Goal: Task Accomplishment & Management: Complete application form

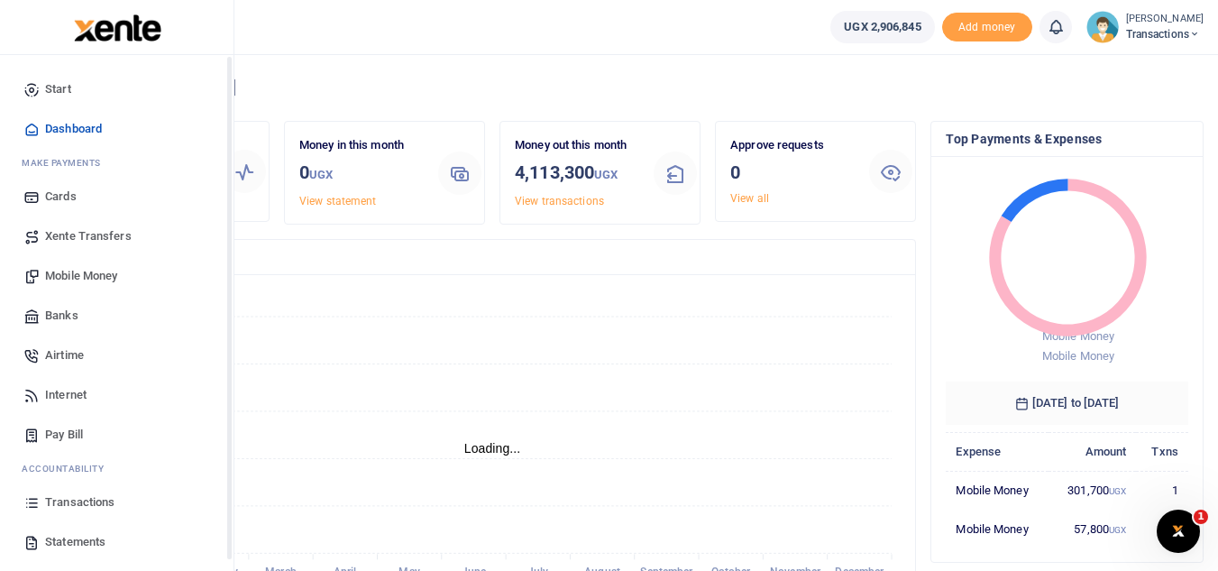
scroll to position [14, 14]
click at [111, 276] on span "Mobile Money" at bounding box center [81, 276] width 72 height 18
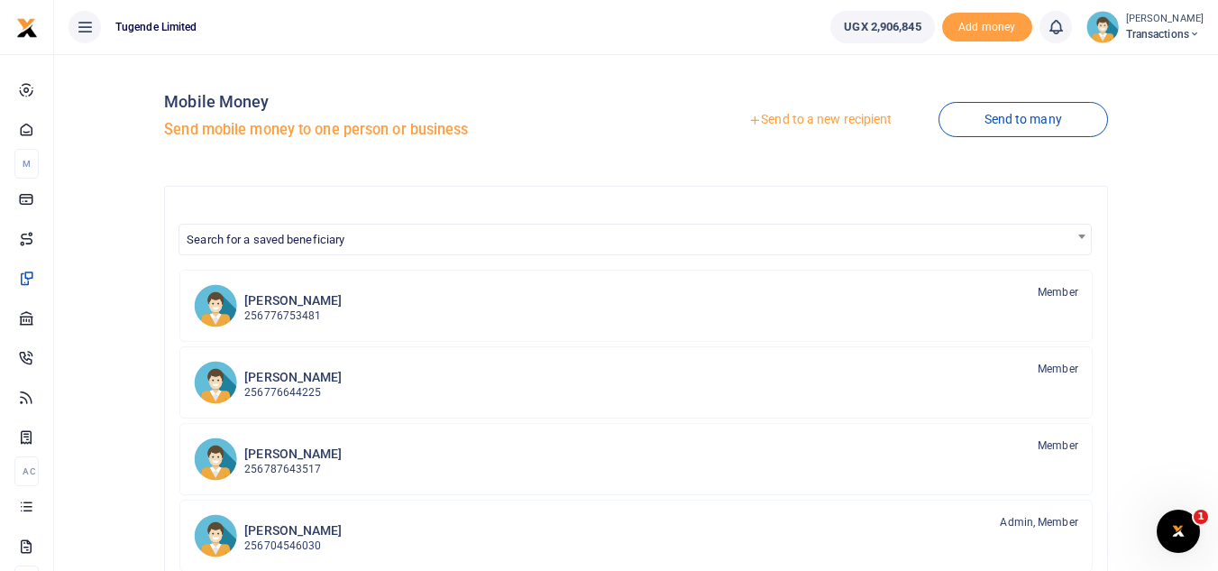
click at [806, 120] on link "Send to a new recipient" at bounding box center [819, 120] width 235 height 32
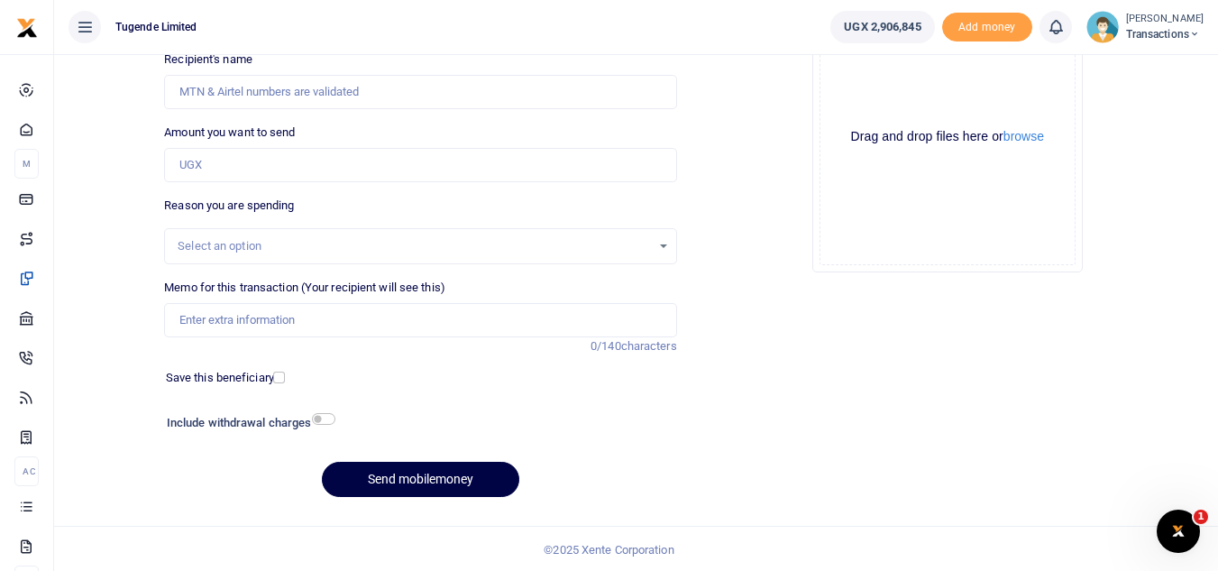
scroll to position [210, 0]
click at [354, 318] on input "Memo for this transaction (Your recipient will see this)" at bounding box center [420, 318] width 512 height 34
paste input "755017110"
type input "755017110"
click at [280, 164] on input "Amount you want to send" at bounding box center [420, 163] width 512 height 34
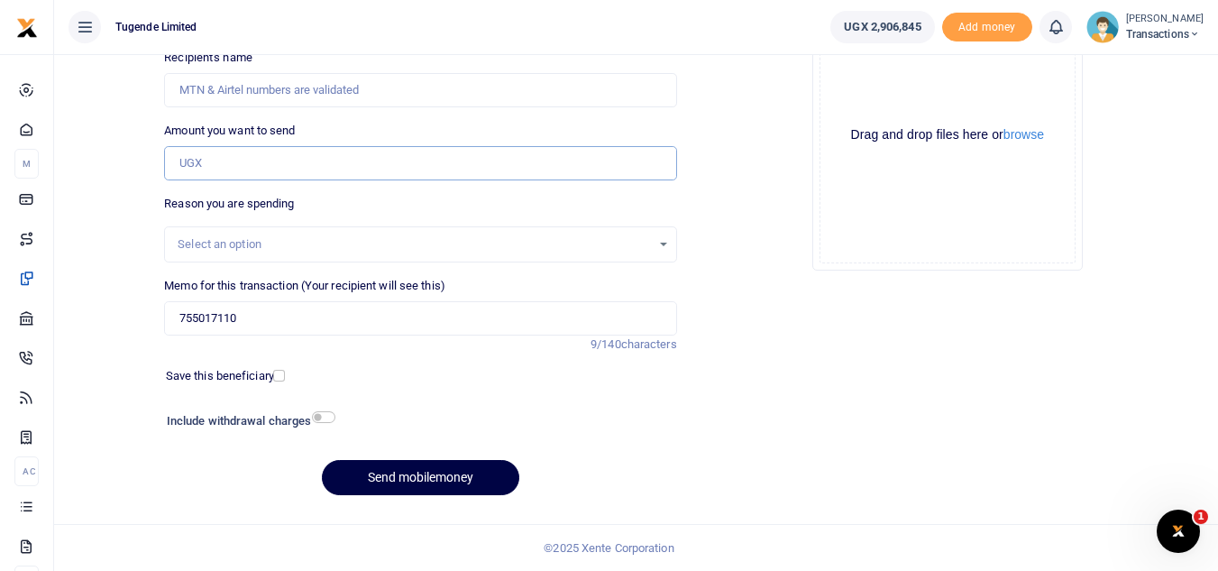
paste input "155,000"
type input "155,000"
click at [264, 321] on input "755017110" at bounding box center [420, 318] width 512 height 34
type input "7"
paste input "UMA181DU"
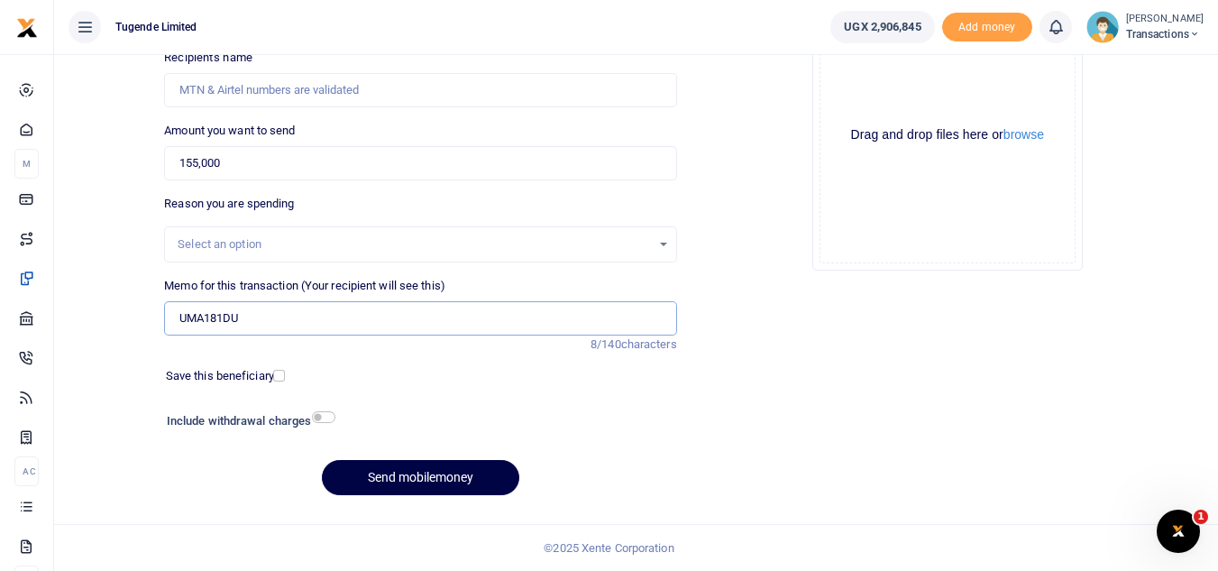
scroll to position [0, 0]
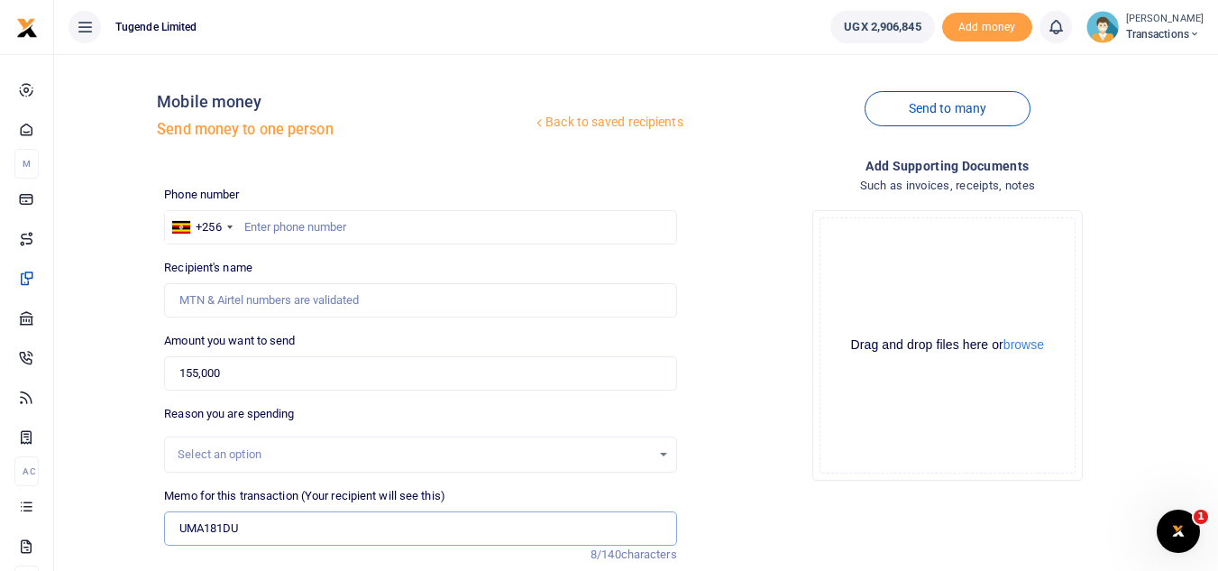
type input "UMA181DU"
click at [367, 227] on input "text" at bounding box center [420, 227] width 512 height 34
paste input "755017110"
type input "755017110"
type input "Clive Bamujje"
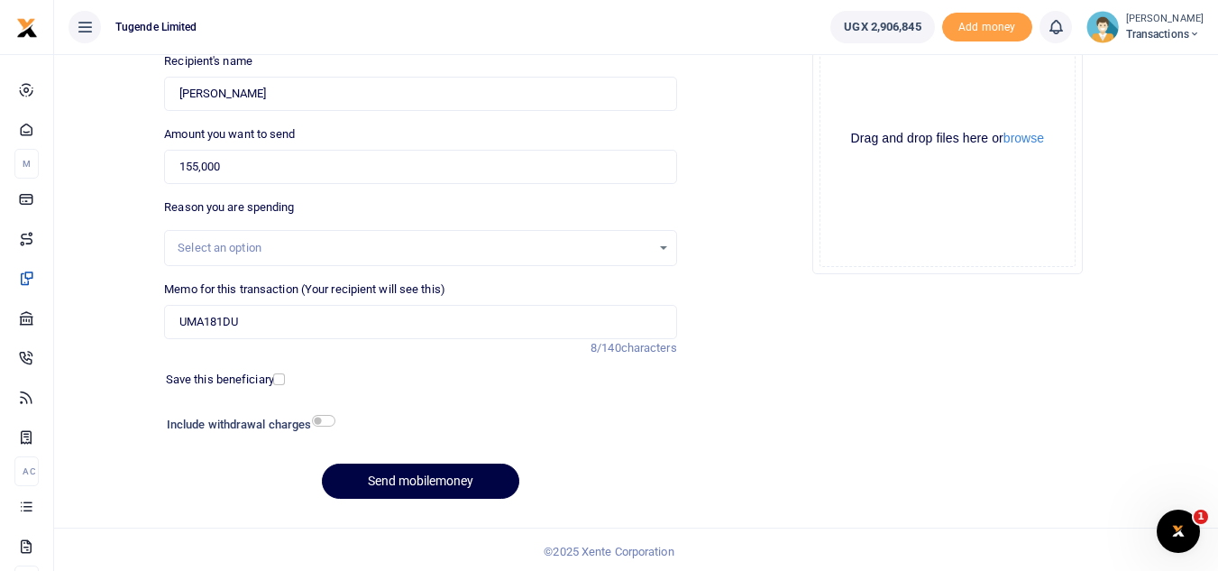
scroll to position [210, 0]
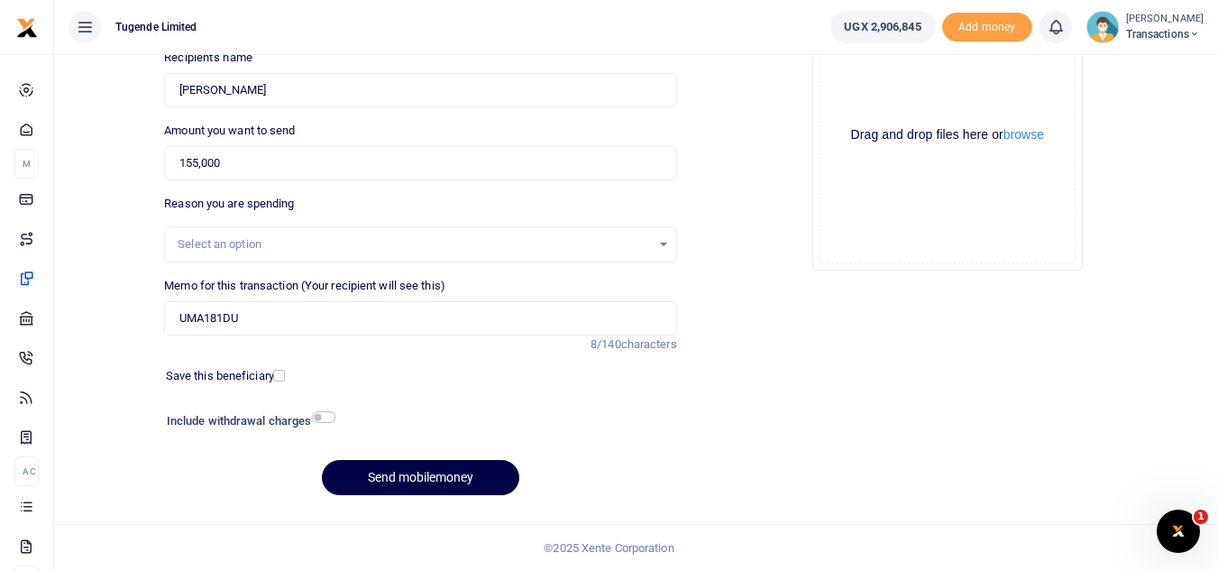
type input "755017110"
click at [403, 481] on button "Send mobilemoney" at bounding box center [420, 477] width 197 height 35
click at [247, 172] on input "Amount you want to send" at bounding box center [420, 163] width 512 height 34
paste input "550,000"
type input "550,000"
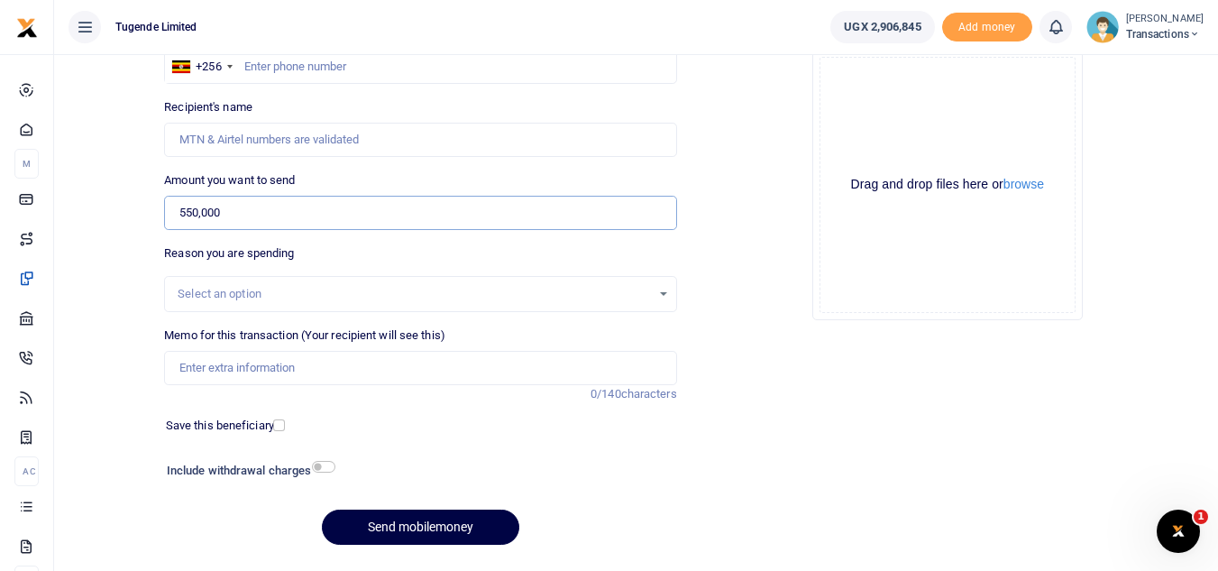
scroll to position [157, 0]
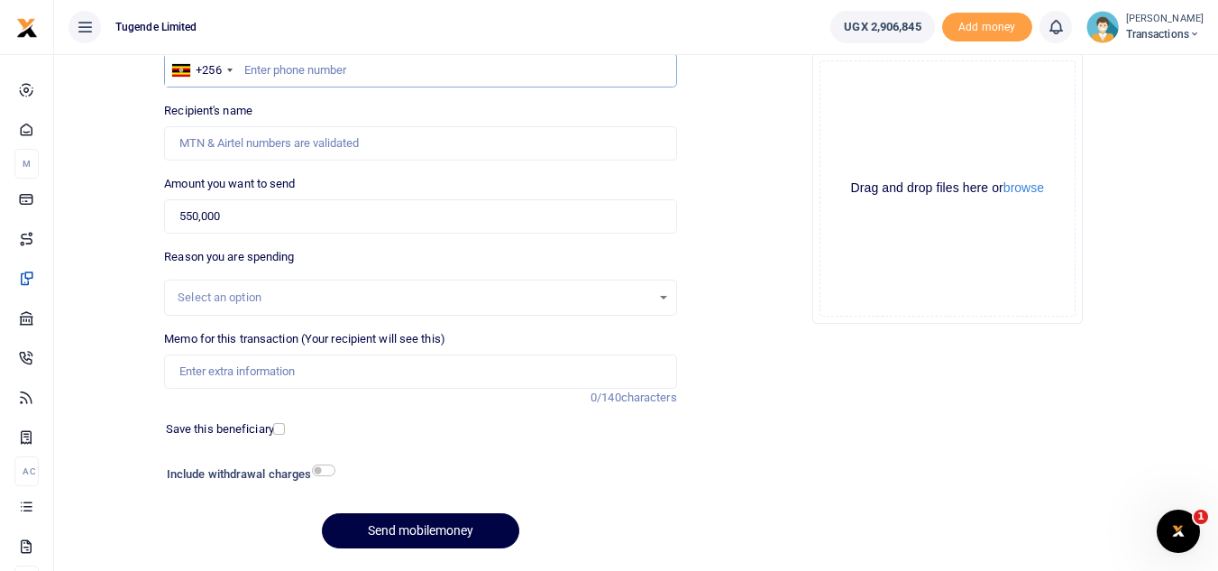
click at [267, 81] on input "text" at bounding box center [420, 70] width 512 height 34
paste input "0782695224"
type input "0782695224"
type input "James Businge"
type input "0782695224"
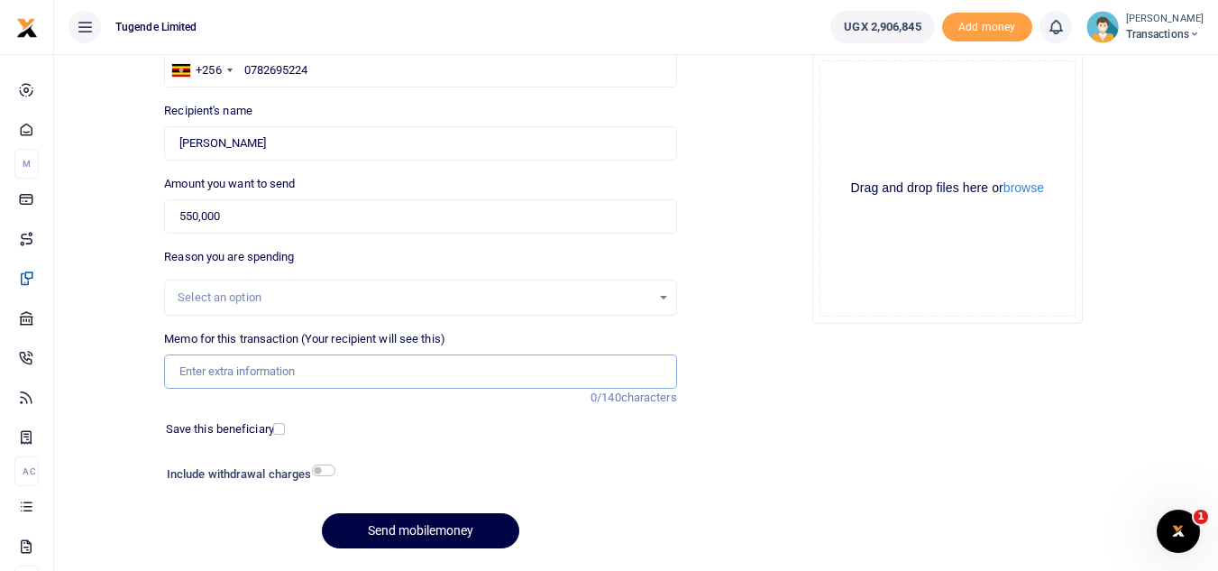
click at [306, 364] on input "Memo for this transaction (Your recipient will see this)" at bounding box center [420, 371] width 512 height 34
paste input "TLUG-017131"
click at [216, 377] on input "TLUG-017131" at bounding box center [420, 371] width 512 height 34
type input "TLUG 017131"
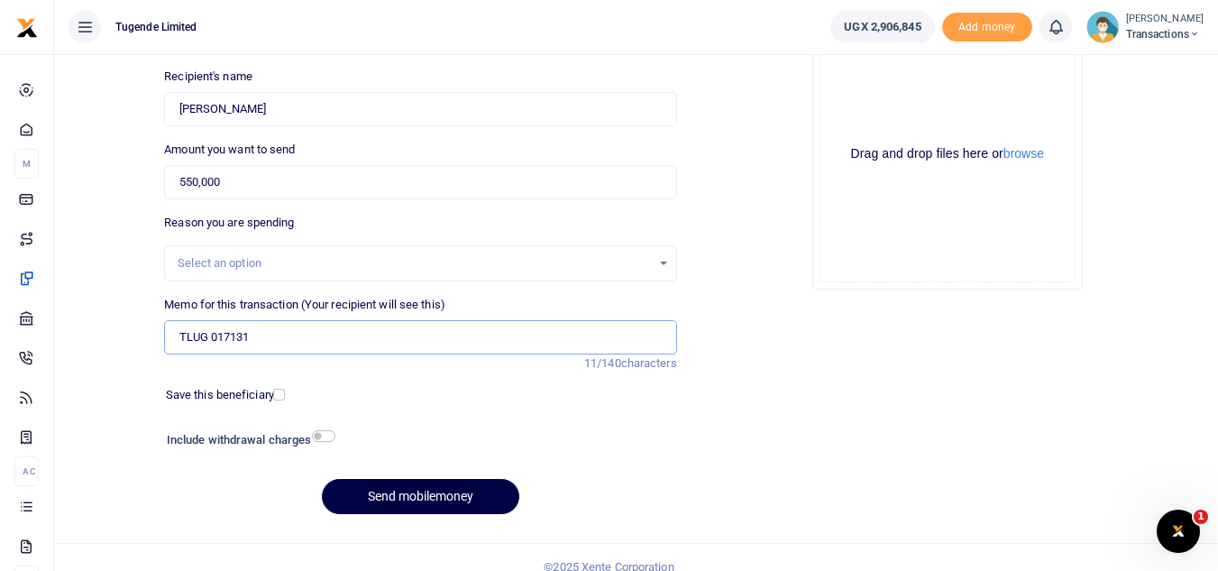
scroll to position [210, 0]
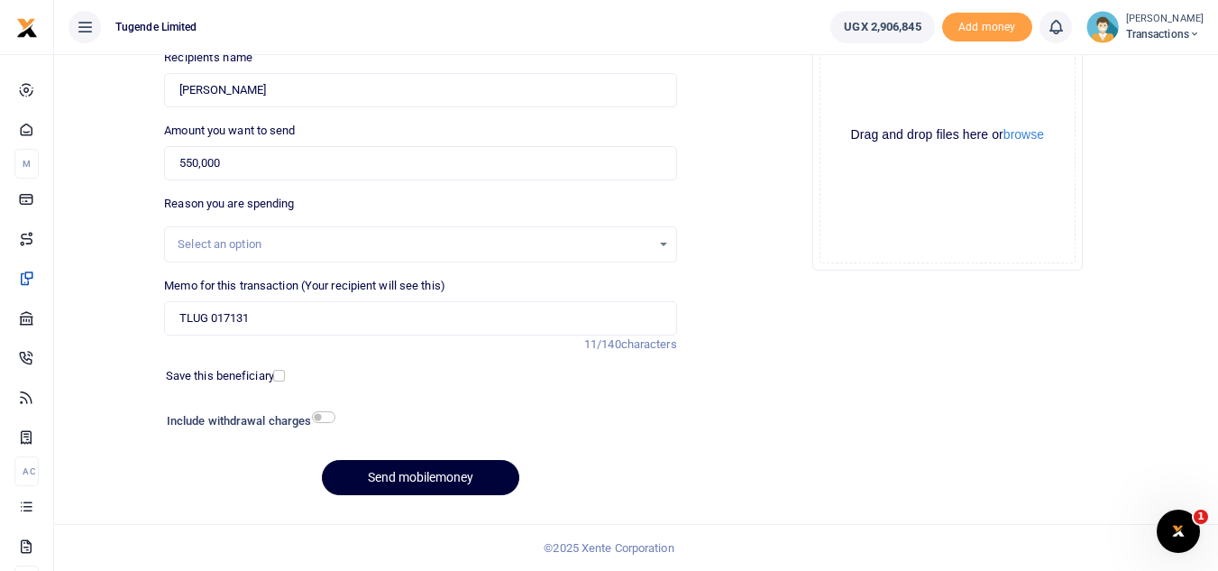
click at [418, 466] on button "Send mobilemoney" at bounding box center [420, 477] width 197 height 35
